Goal: Communication & Community: Share content

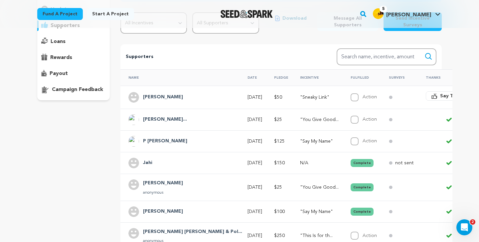
click at [440, 94] on span "Say Thanks" at bounding box center [453, 96] width 27 height 7
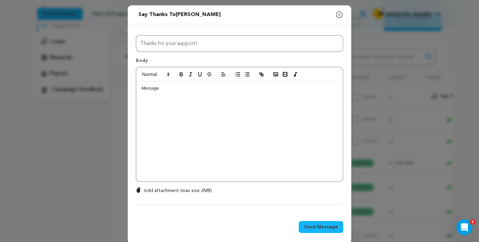
click at [338, 15] on icon "button" at bounding box center [339, 15] width 8 height 8
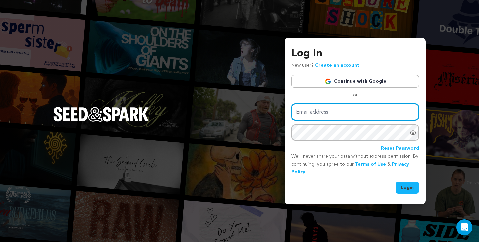
click at [304, 110] on input "Email address" at bounding box center [356, 112] width 128 height 17
type input "tarynpeters24@gmail.com"
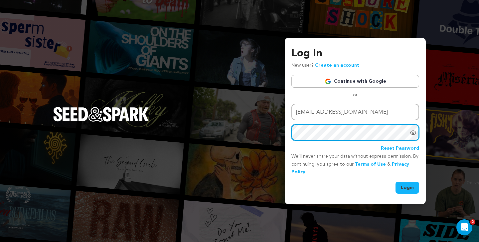
click at [396, 181] on button "Login" at bounding box center [408, 187] width 24 height 12
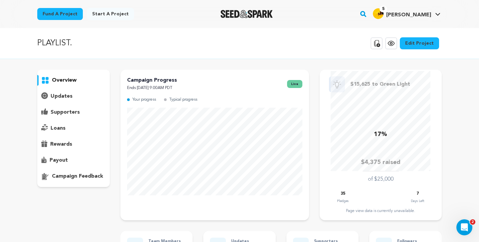
click at [75, 111] on p "supporters" at bounding box center [65, 112] width 29 height 8
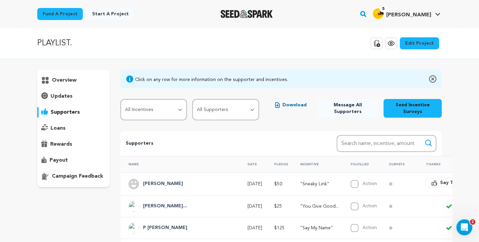
click at [440, 183] on span "Say Thanks" at bounding box center [453, 182] width 27 height 7
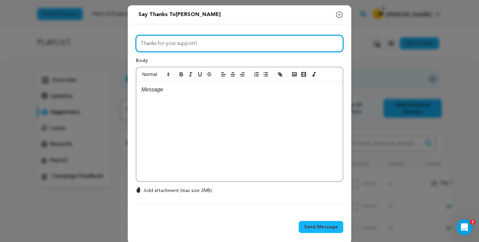
click at [201, 44] on input "Thanks for your support!" at bounding box center [240, 43] width 208 height 17
type input "THANK YOU THANK YOU THANK YOU!!!"
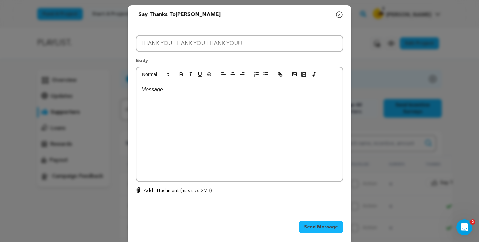
click at [189, 100] on div at bounding box center [239, 131] width 206 height 100
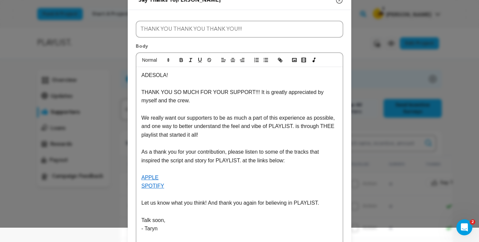
scroll to position [16, 0]
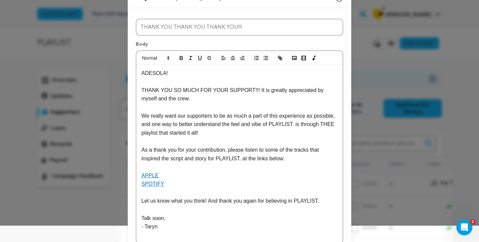
click at [156, 184] on link "SPOTIFY" at bounding box center [152, 184] width 23 height 6
click at [183, 196] on link "https://open.spotify.com/playlist/0hTfDvp7KJB3aYGug56iBA?si=2ae8926e34854994&pt…" at bounding box center [185, 196] width 46 height 9
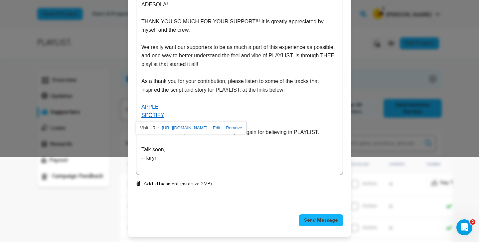
scroll to position [86, 0]
click at [313, 220] on span "Send Message" at bounding box center [321, 219] width 34 height 7
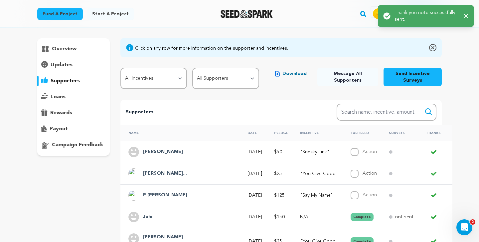
scroll to position [35, 0]
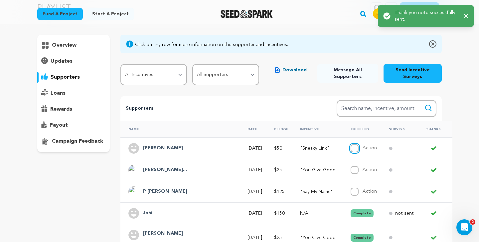
click at [351, 147] on input "Action" at bounding box center [355, 148] width 8 height 8
checkbox input "true"
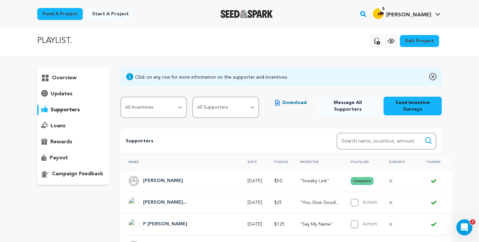
scroll to position [0, 0]
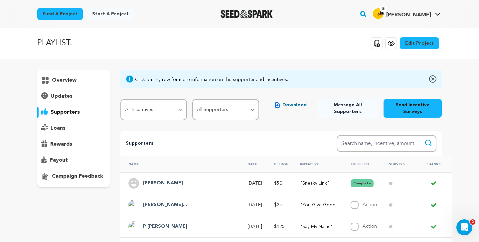
click at [65, 81] on p "overview" at bounding box center [64, 80] width 25 height 8
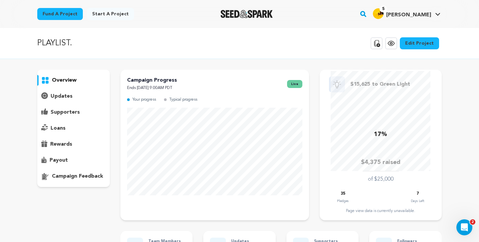
click at [72, 113] on p "supporters" at bounding box center [65, 112] width 29 height 8
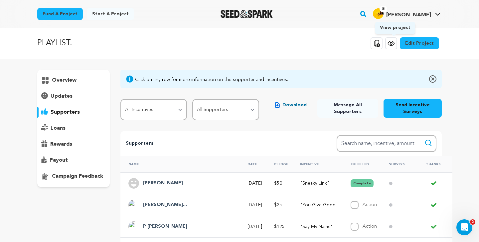
click at [393, 45] on icon at bounding box center [391, 43] width 8 height 8
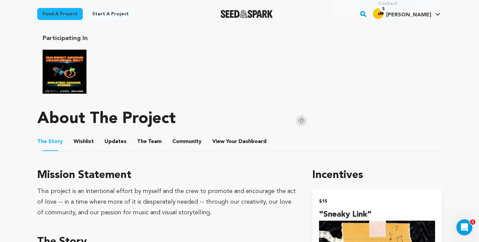
scroll to position [333, 0]
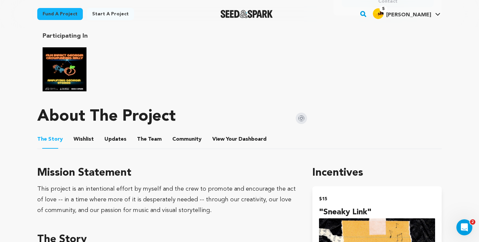
click at [179, 133] on button "Community" at bounding box center [187, 140] width 16 height 16
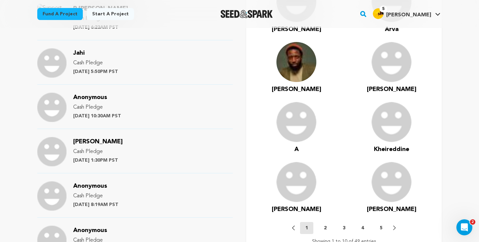
scroll to position [621, 0]
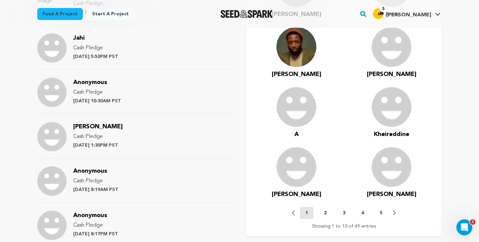
click at [324, 209] on p "2" at bounding box center [325, 212] width 3 height 7
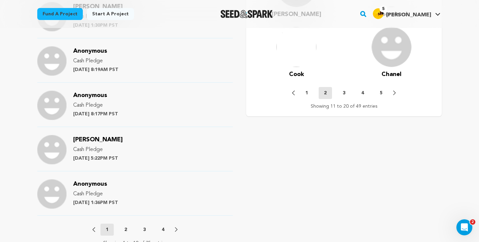
scroll to position [739, 0]
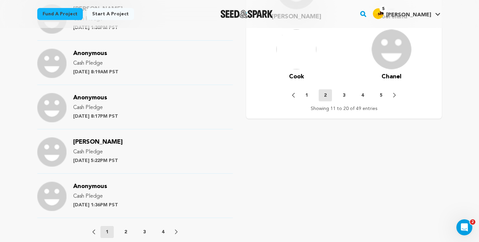
click at [343, 92] on p "3" at bounding box center [344, 95] width 3 height 7
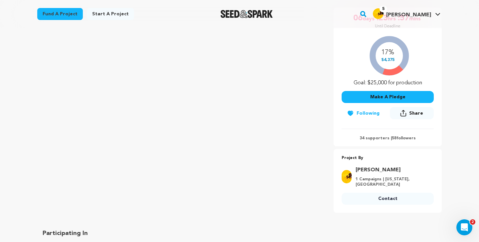
scroll to position [0, 0]
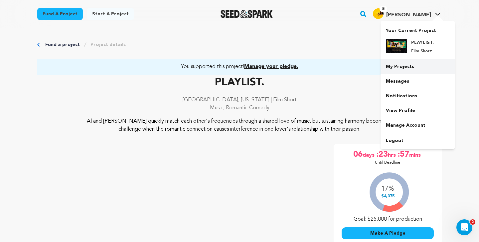
click at [399, 68] on link "My Projects" at bounding box center [418, 66] width 75 height 15
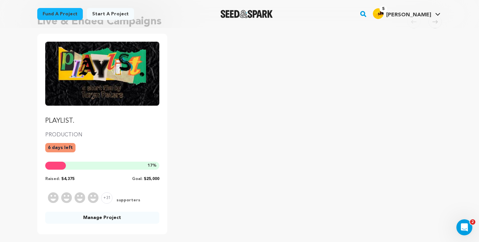
scroll to position [65, 0]
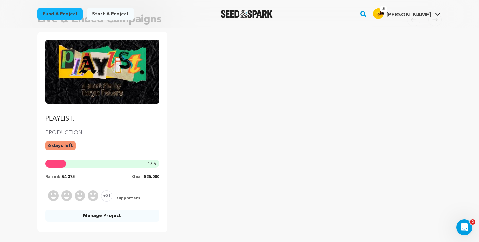
click at [96, 218] on link "Manage Project" at bounding box center [102, 215] width 114 height 12
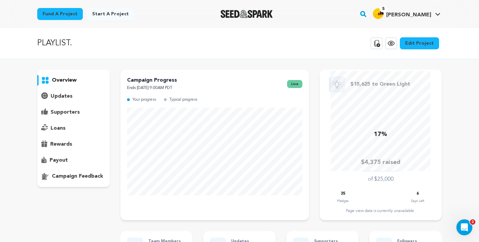
click at [61, 93] on p "updates" at bounding box center [62, 96] width 22 height 8
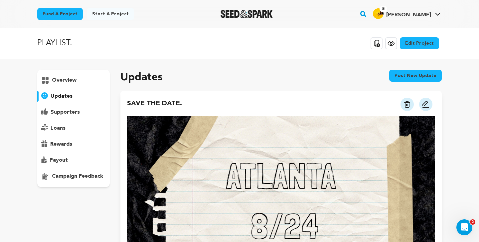
click at [416, 77] on button "Post new update" at bounding box center [415, 76] width 53 height 12
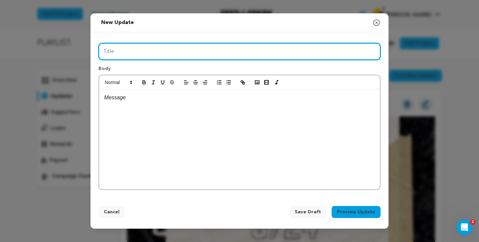
click at [277, 48] on input "Title" at bounding box center [240, 51] width 282 height 17
type input "O"
type input "ONE WEEK AND $15K LEFT!"
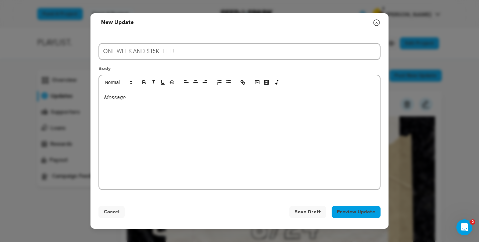
click at [190, 118] on div at bounding box center [239, 139] width 281 height 100
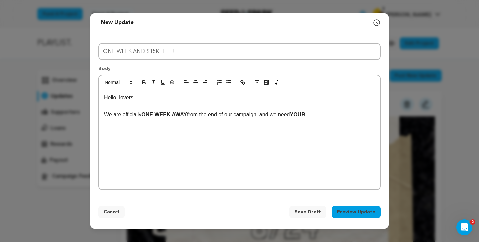
click at [317, 114] on p "We are officially ONE WEEK AWAY from the end of our campaign, and we need YOUR ﻿" at bounding box center [239, 114] width 271 height 9
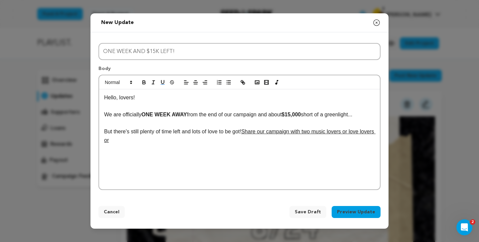
click at [298, 132] on u "Share our campaign with two music lovers or love lovers or" at bounding box center [240, 135] width 272 height 14
click at [183, 140] on p "But there's still plenty of time left and lots of love to be got! Share our cam…" at bounding box center [239, 135] width 271 height 17
drag, startPoint x: 140, startPoint y: 140, endPoint x: 171, endPoint y: 139, distance: 31.3
click at [171, 139] on p "But there's still plenty of time left and lots of love to be got! Share our cam…" at bounding box center [239, 135] width 271 height 17
click at [200, 139] on p "But there's still plenty of time left and lots of love to be got! Share our cam…" at bounding box center [239, 135] width 271 height 17
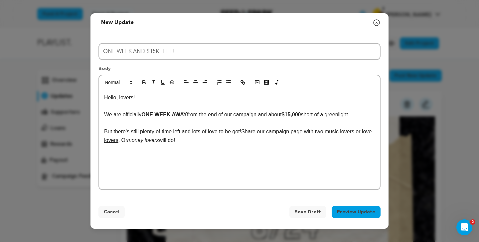
click at [138, 139] on p "But there's still plenty of time left and lots of love to be got! Share our cam…" at bounding box center [239, 135] width 271 height 17
click at [136, 141] on p "But there's still plenty of time left and lots of love to be got! Share our cam…" at bounding box center [239, 135] width 271 height 17
drag, startPoint x: 130, startPoint y: 141, endPoint x: 137, endPoint y: 141, distance: 6.7
click at [137, 141] on u "Share our campaign page with two music lovers or love lovers --" at bounding box center [238, 135] width 269 height 14
click at [139, 140] on p "But there's still plenty of time left and lots of love to be got! Share our cam…" at bounding box center [239, 135] width 271 height 17
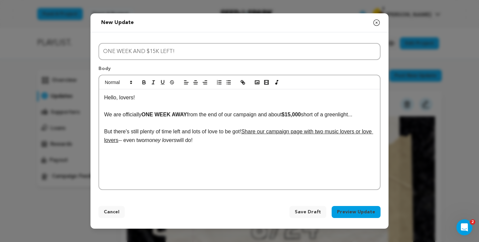
click at [214, 139] on p "But there's still plenty of time left and lots of love to be got! Share our cam…" at bounding box center [239, 135] width 271 height 17
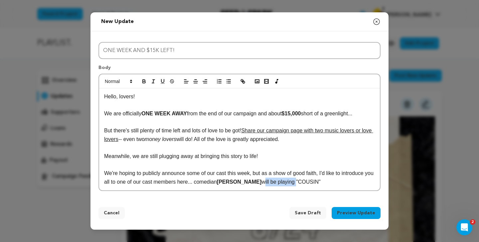
drag, startPoint x: 271, startPoint y: 182, endPoint x: 303, endPoint y: 184, distance: 32.7
click at [303, 184] on p "We're hoping to publicly announce some of our cast this week, but as a show of …" at bounding box center [239, 177] width 271 height 17
click at [313, 183] on p "We're hoping to publicly announce some of our cast this week, but as a show of …" at bounding box center [239, 177] width 271 height 17
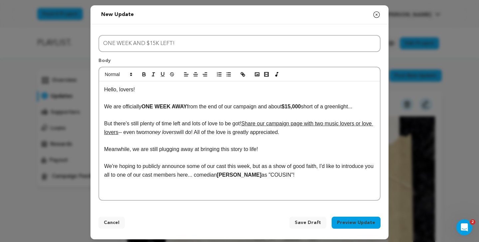
scroll to position [3, 0]
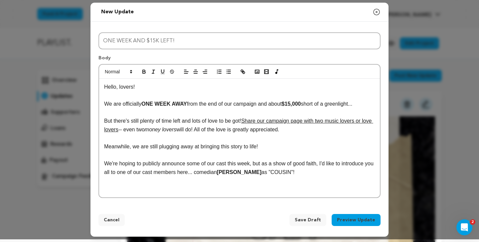
click at [206, 172] on p "We're hoping to publicly announce some of our cast this week, but as a show of …" at bounding box center [239, 167] width 271 height 17
click at [257, 187] on p at bounding box center [239, 189] width 271 height 9
click at [257, 71] on icon "button" at bounding box center [257, 72] width 6 height 6
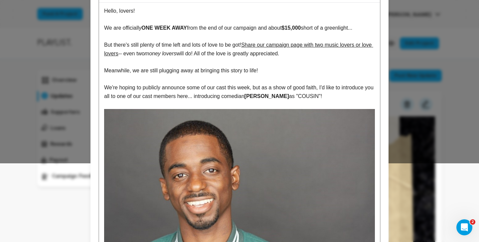
scroll to position [88, 0]
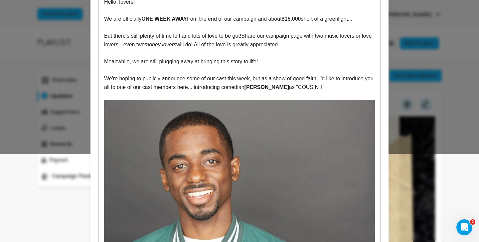
click at [331, 87] on p "We're hoping to publicly announce some of our cast this week, but as a show of …" at bounding box center [239, 82] width 271 height 17
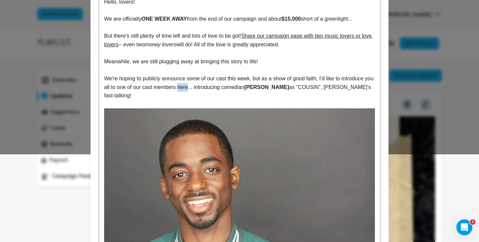
drag, startPoint x: 199, startPoint y: 88, endPoint x: 189, endPoint y: 88, distance: 10.0
click at [189, 88] on p "We're hoping to publicly announce some of our cast this week, but as a show of …" at bounding box center [239, 87] width 271 height 26
click at [120, 96] on p "We're hoping to publicly announce some of our cast this week, but as a show of …" at bounding box center [239, 87] width 271 height 26
click at [355, 89] on p "We're hoping to publicly announce some of our cast this week, but as a show of …" at bounding box center [239, 87] width 271 height 26
click at [132, 96] on p "We're hoping to publicly announce some of our cast this week, but as a show of …" at bounding box center [239, 87] width 271 height 26
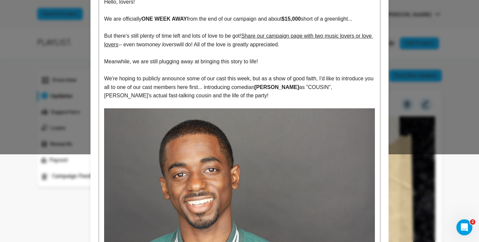
click at [214, 96] on p "We're hoping to publicly announce some of our cast this week, but as a show of …" at bounding box center [239, 87] width 271 height 26
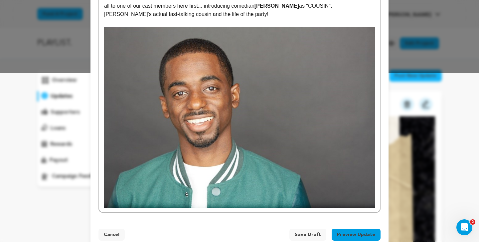
scroll to position [184, 0]
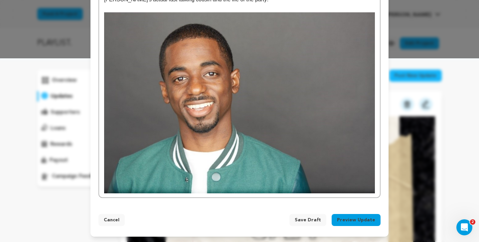
click at [377, 180] on div "Hello, lovers! We are officially ONE WEEK AWAY from the end of our campaign and…" at bounding box center [239, 48] width 281 height 300
click at [335, 171] on img at bounding box center [239, 102] width 271 height 181
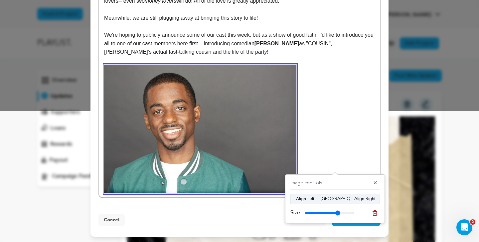
drag, startPoint x: 353, startPoint y: 213, endPoint x: 337, endPoint y: 213, distance: 15.6
type input "71"
click at [337, 213] on input "range" at bounding box center [330, 212] width 50 height 5
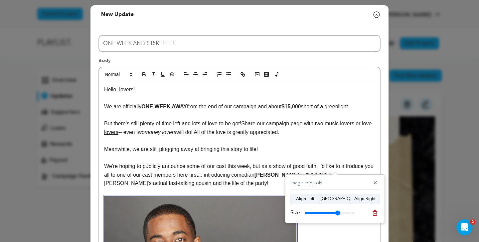
scroll to position [131, 0]
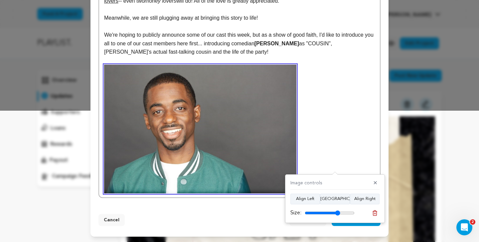
click at [317, 143] on p at bounding box center [239, 129] width 271 height 128
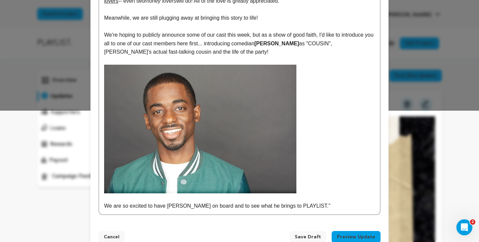
click at [280, 206] on p "We are so excited to have [PERSON_NAME] on board and to see what he brings to P…" at bounding box center [239, 205] width 271 height 9
drag, startPoint x: 312, startPoint y: 206, endPoint x: 280, endPoint y: 204, distance: 32.3
click at [280, 204] on p "We are so excited to have [PERSON_NAME] on board and to see what he brings to "…" at bounding box center [239, 205] width 271 height 9
click at [302, 206] on strong ""PLAYLIST." at bounding box center [316, 206] width 29 height 6
click at [311, 206] on p "We are so excited to have [PERSON_NAME] on board and to see what he brings to P…" at bounding box center [239, 205] width 271 height 9
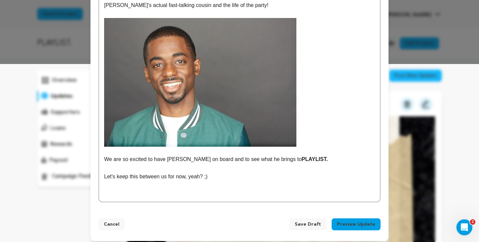
scroll to position [181, 0]
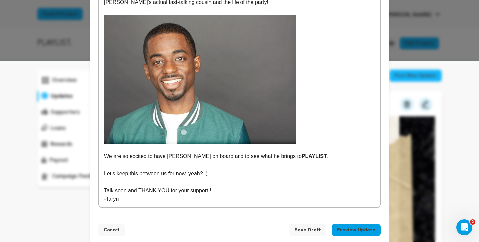
click at [171, 190] on p "Talk soon and THANK YOU for your support!!" at bounding box center [239, 190] width 271 height 9
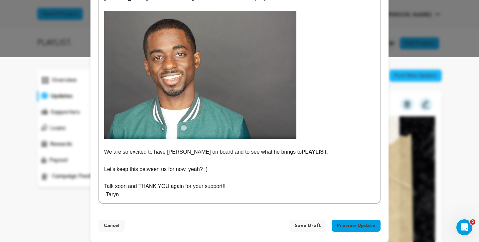
scroll to position [191, 0]
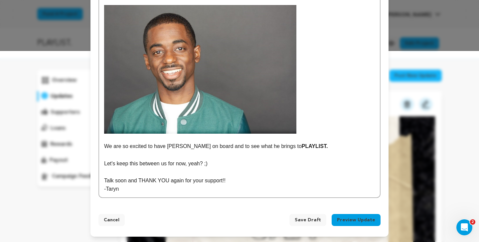
click at [356, 219] on button "Preview Update" at bounding box center [356, 220] width 49 height 12
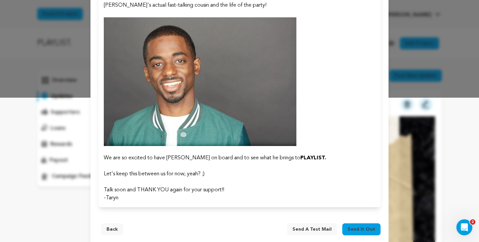
scroll to position [153, 0]
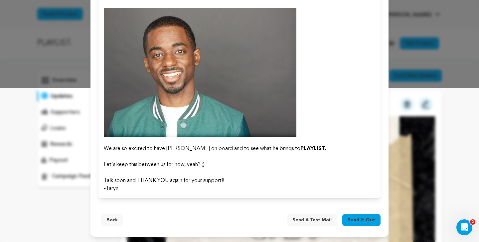
click at [362, 219] on span "Send it out" at bounding box center [362, 219] width 28 height 7
